Goal: Check status: Check status

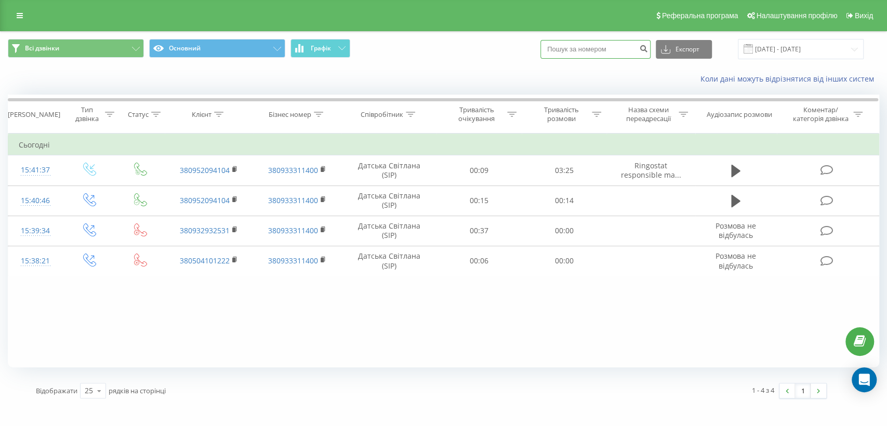
click at [603, 48] on input at bounding box center [595, 49] width 110 height 19
paste input "380952094104"
type input "380952094104"
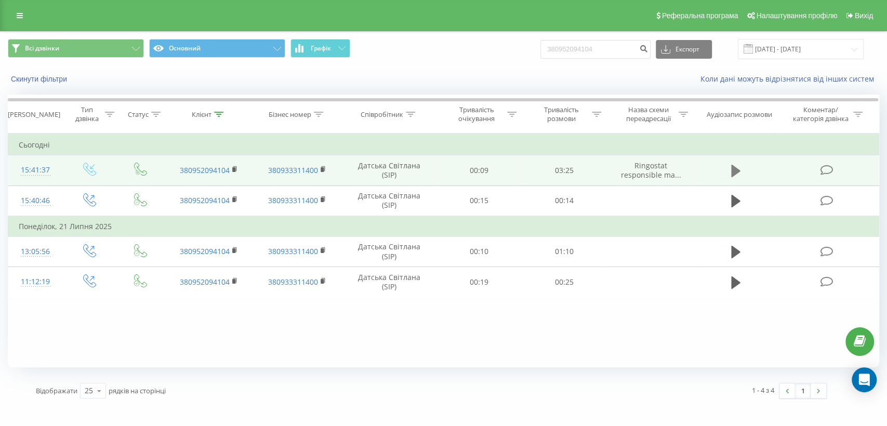
click at [734, 170] on icon at bounding box center [735, 171] width 9 height 12
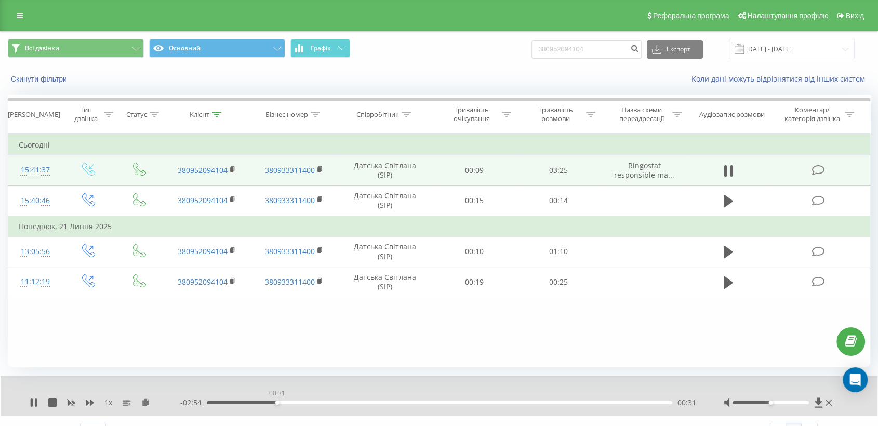
click at [277, 402] on div "00:31" at bounding box center [439, 402] width 465 height 3
click at [300, 401] on div "00:41" at bounding box center [439, 402] width 465 height 3
click at [324, 402] on div "00:45" at bounding box center [439, 402] width 465 height 3
click at [819, 402] on icon at bounding box center [818, 402] width 8 height 10
click at [32, 401] on icon at bounding box center [32, 402] width 2 height 8
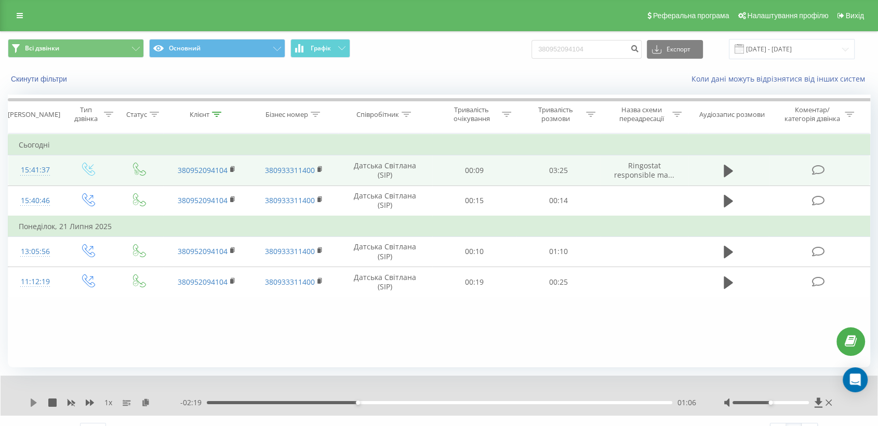
click at [33, 401] on icon at bounding box center [34, 402] width 6 height 8
click at [33, 401] on icon at bounding box center [34, 402] width 8 height 8
click at [32, 404] on icon at bounding box center [34, 402] width 6 height 8
click at [88, 404] on icon at bounding box center [90, 402] width 8 height 8
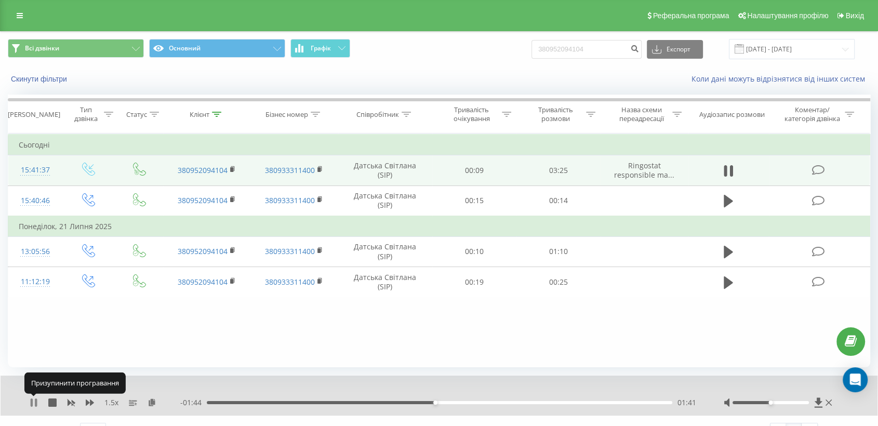
click at [35, 403] on icon at bounding box center [36, 402] width 2 height 8
click at [79, 400] on div "1.5 x" at bounding box center [105, 402] width 151 height 10
click at [90, 401] on icon at bounding box center [90, 402] width 8 height 6
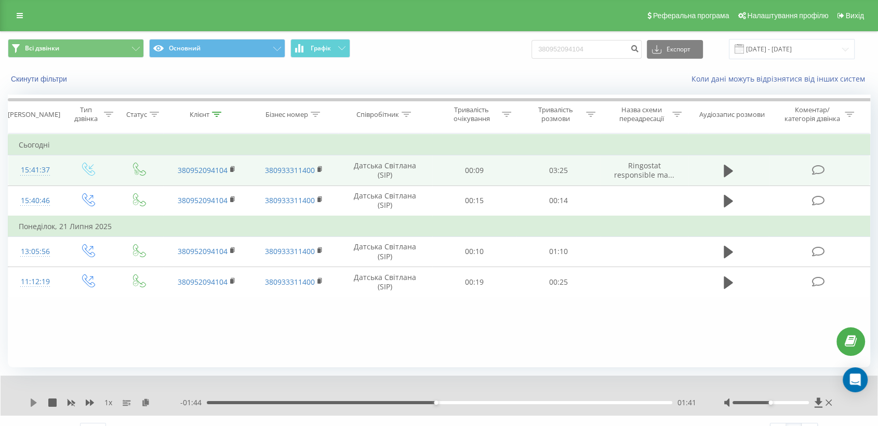
click at [33, 402] on icon at bounding box center [34, 402] width 6 height 8
click at [521, 404] on div "- 00:50 02:35 02:35" at bounding box center [438, 402] width 517 height 10
click at [521, 402] on div "02:19" at bounding box center [439, 402] width 465 height 3
click at [28, 404] on div "1 x - 01:05 02:20 02:20" at bounding box center [439, 395] width 877 height 40
click at [34, 404] on icon at bounding box center [34, 402] width 8 height 8
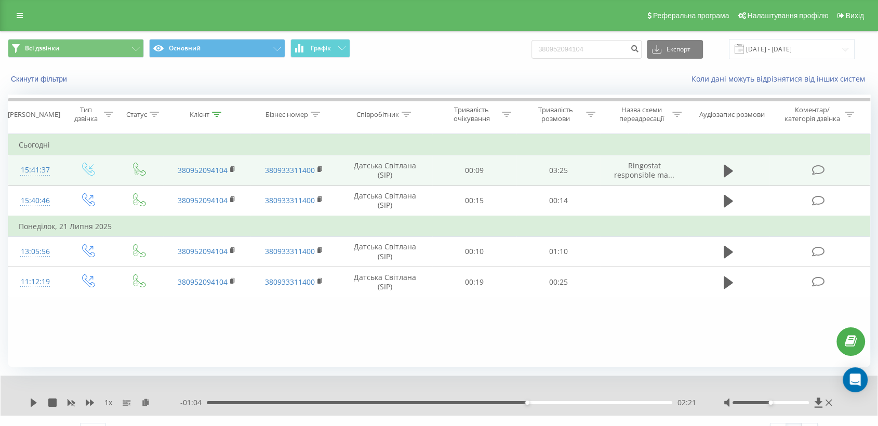
click at [525, 168] on td "03:25" at bounding box center [558, 170] width 84 height 30
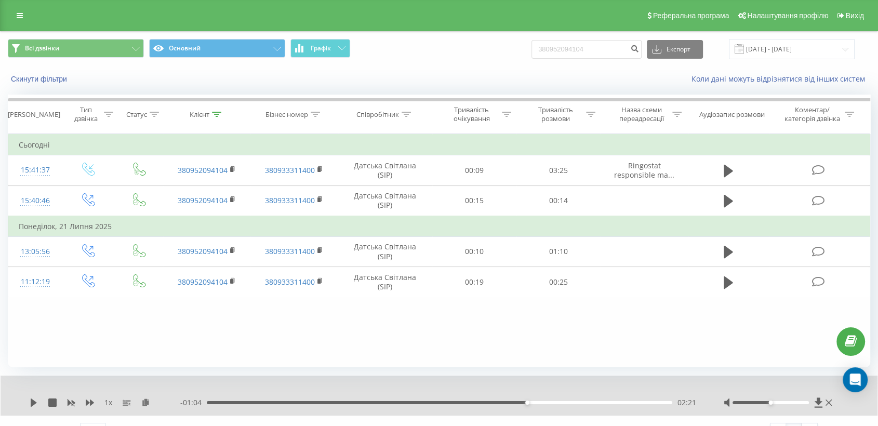
click at [524, 402] on div "- 01:04 02:21 02:21" at bounding box center [438, 402] width 517 height 10
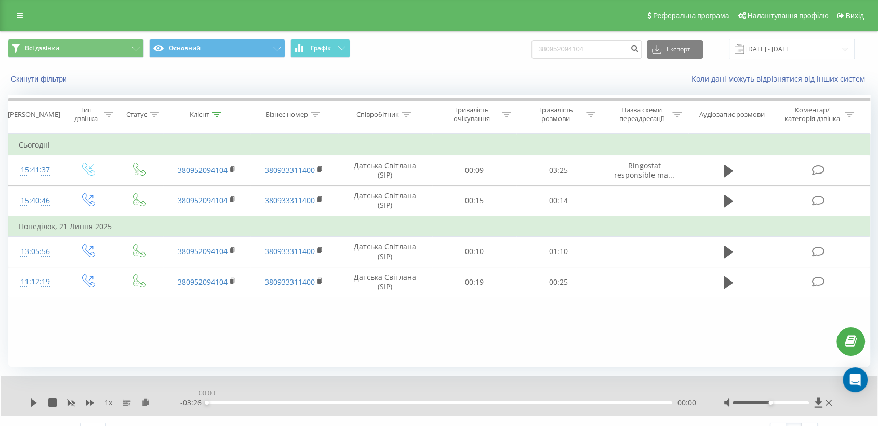
drag, startPoint x: 524, startPoint y: 402, endPoint x: 184, endPoint y: 384, distance: 340.2
click at [186, 384] on div "1 x - 03:26 00:00 00:00" at bounding box center [439, 395] width 877 height 40
click at [817, 402] on icon at bounding box center [818, 402] width 8 height 10
